Goal: Leave review/rating

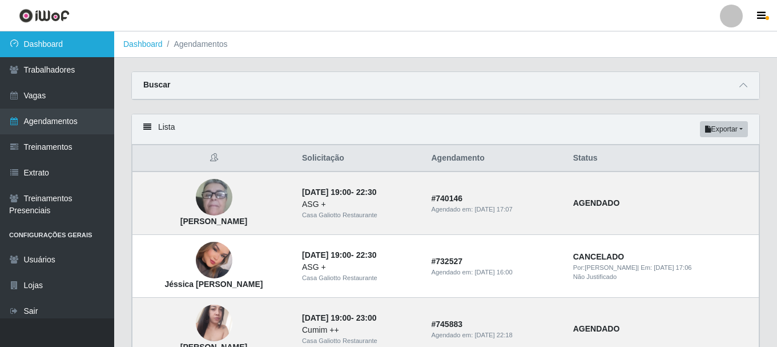
click at [49, 42] on link "Dashboard" at bounding box center [57, 44] width 114 height 26
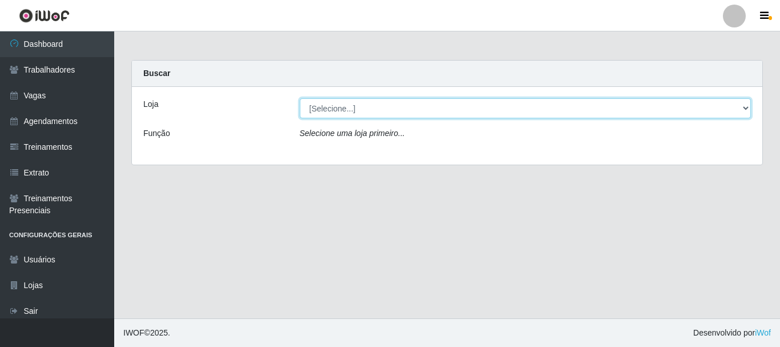
drag, startPoint x: 427, startPoint y: 108, endPoint x: 425, endPoint y: 114, distance: 5.8
click at [427, 113] on select "[Selecione...] [GEOGRAPHIC_DATA]" at bounding box center [526, 108] width 452 height 20
select select "279"
click at [300, 98] on select "[Selecione...] [GEOGRAPHIC_DATA]" at bounding box center [526, 108] width 452 height 20
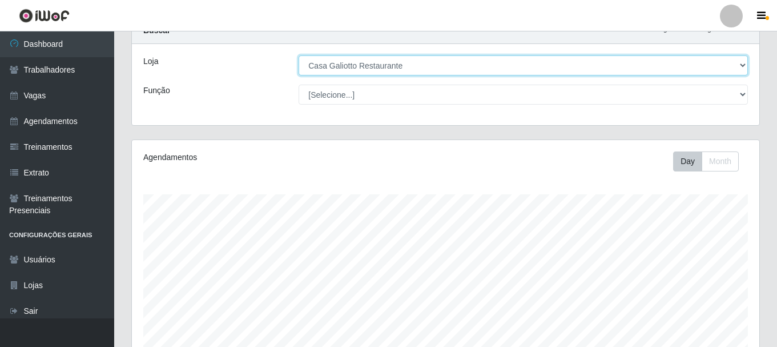
scroll to position [259, 0]
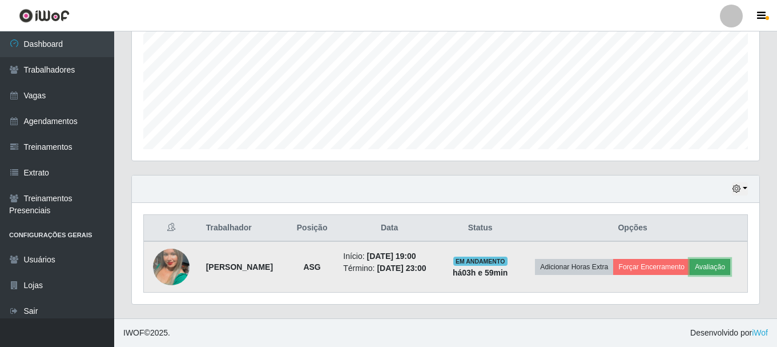
click at [721, 263] on button "Avaliação" at bounding box center [710, 267] width 41 height 16
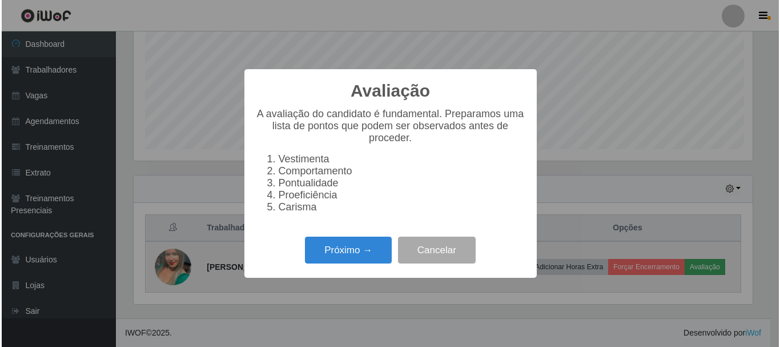
scroll to position [237, 622]
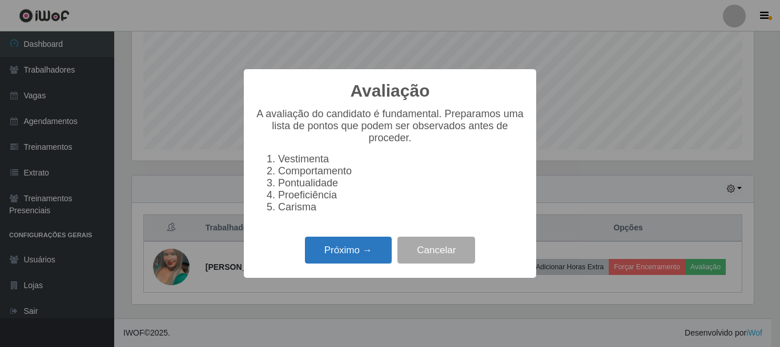
click at [344, 251] on button "Próximo →" at bounding box center [348, 249] width 87 height 27
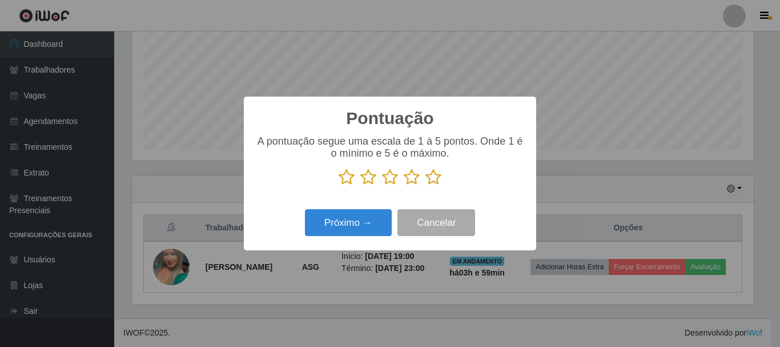
scroll to position [570885, 570500]
click at [427, 180] on icon at bounding box center [433, 176] width 16 height 17
click at [425, 186] on input "radio" at bounding box center [425, 186] width 0 height 0
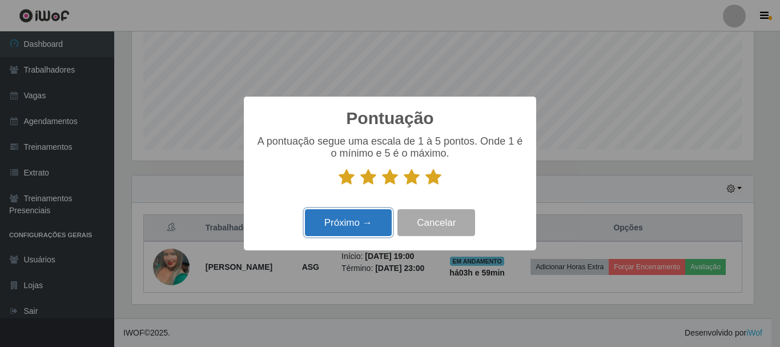
click at [358, 228] on button "Próximo →" at bounding box center [348, 222] width 87 height 27
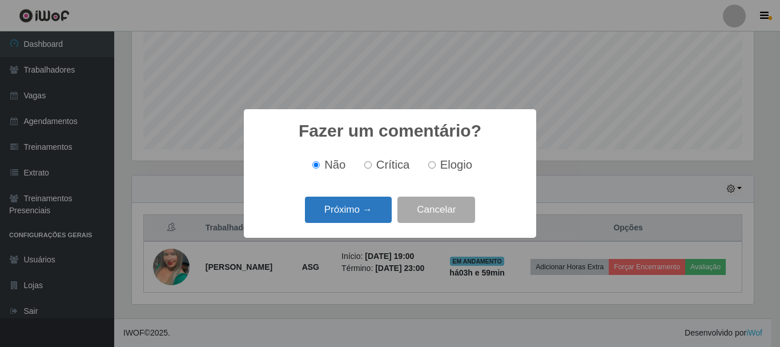
click at [347, 210] on button "Próximo →" at bounding box center [348, 209] width 87 height 27
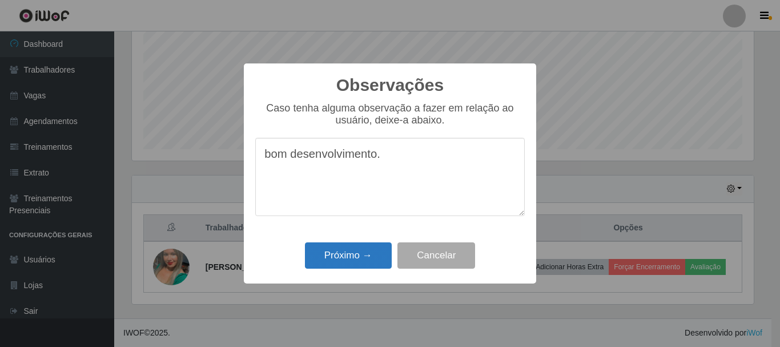
type textarea "bom desenvolvimento."
click at [346, 251] on button "Próximo →" at bounding box center [348, 255] width 87 height 27
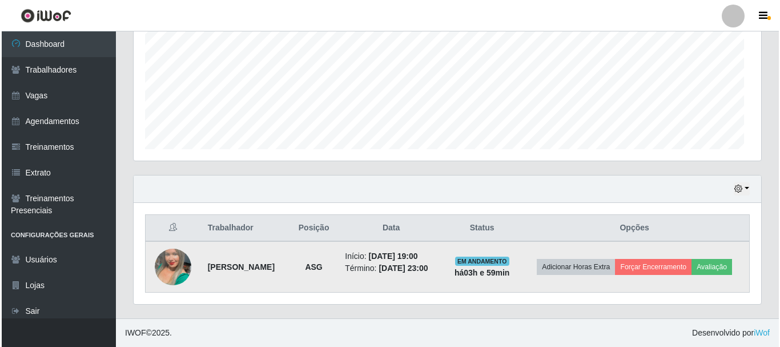
scroll to position [237, 628]
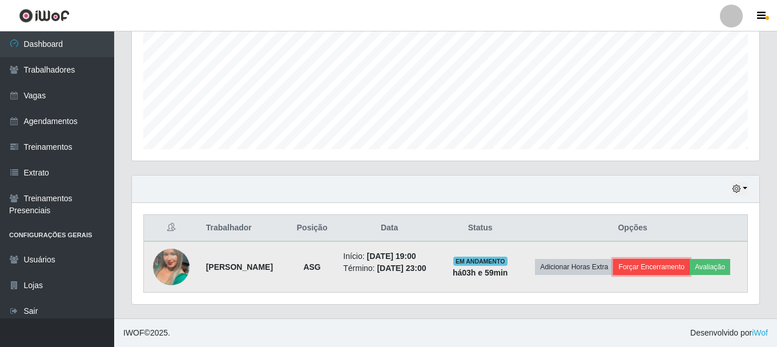
click at [641, 273] on button "Forçar Encerramento" at bounding box center [651, 267] width 77 height 16
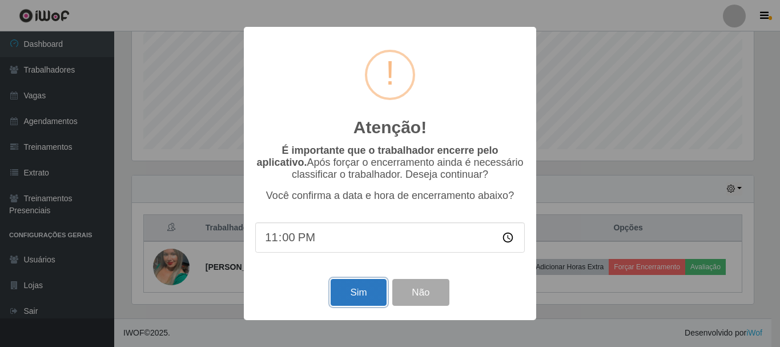
click at [346, 295] on button "Sim" at bounding box center [358, 292] width 55 height 27
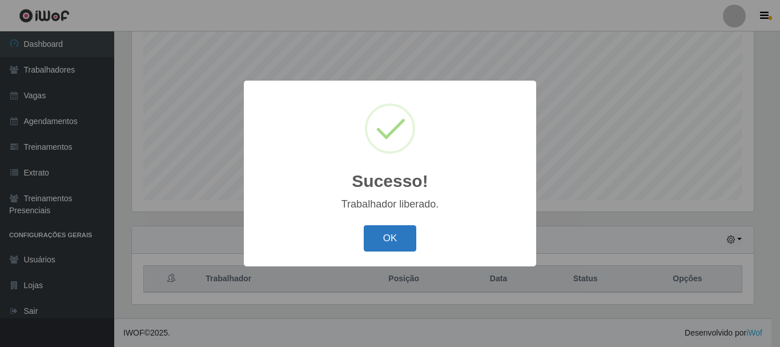
click at [372, 246] on button "OK" at bounding box center [390, 238] width 53 height 27
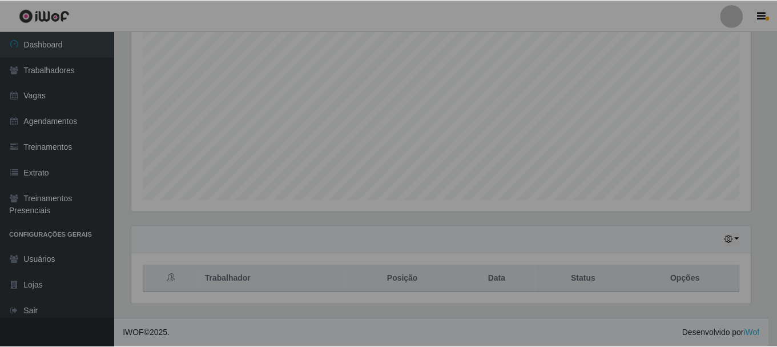
scroll to position [237, 628]
